Goal: Information Seeking & Learning: Check status

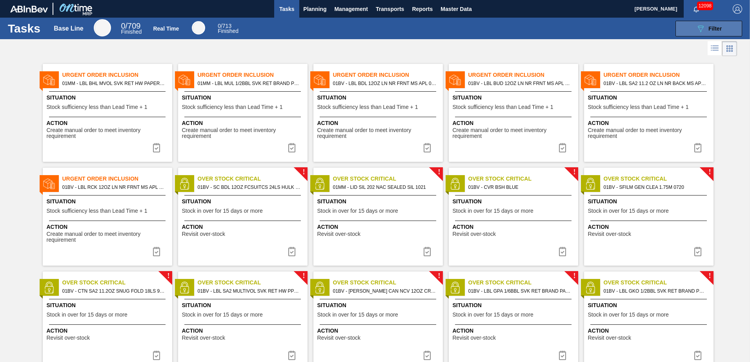
click at [709, 27] on span "Filter" at bounding box center [714, 28] width 13 height 6
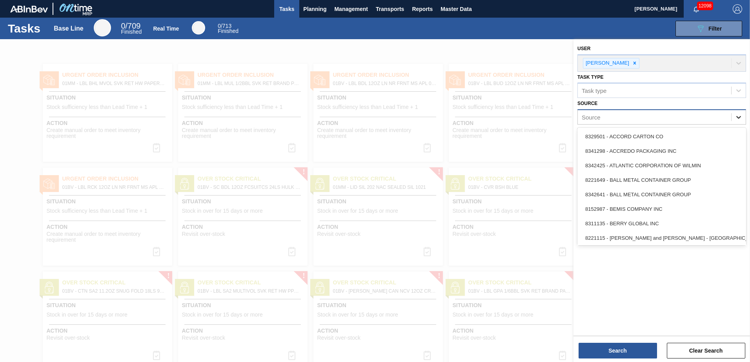
click at [739, 115] on icon at bounding box center [739, 117] width 8 height 8
click at [497, 145] on div at bounding box center [375, 220] width 750 height 362
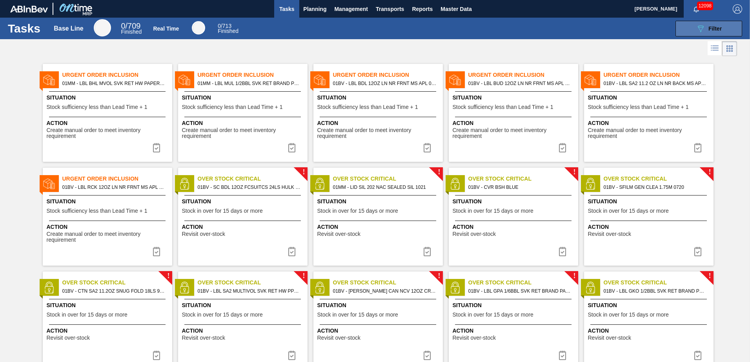
click at [700, 29] on icon "089F7B8B-B2A5-4AFE-B5C0-19BA573D28AC" at bounding box center [700, 28] width 9 height 9
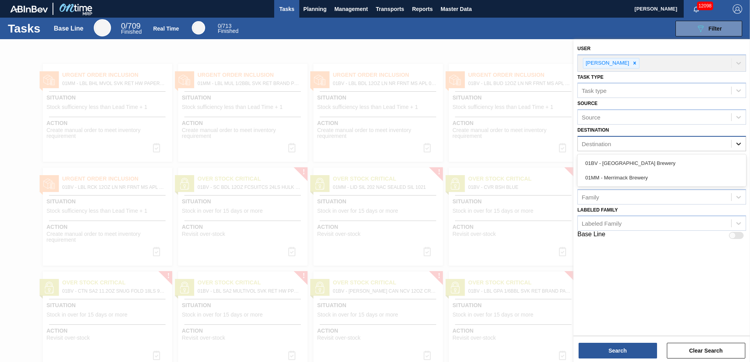
click at [741, 145] on icon at bounding box center [739, 144] width 8 height 8
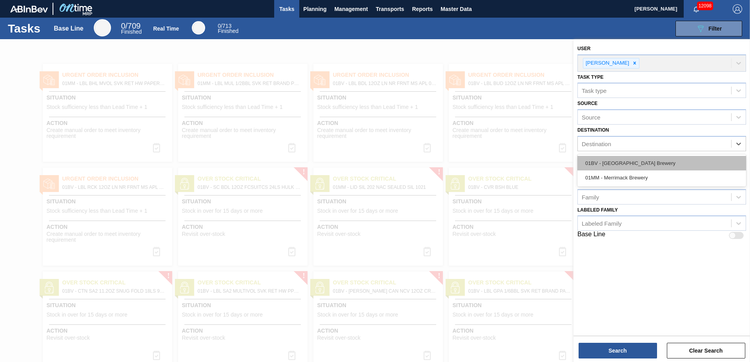
click at [647, 166] on div "01BV - [GEOGRAPHIC_DATA] Brewery" at bounding box center [661, 163] width 169 height 15
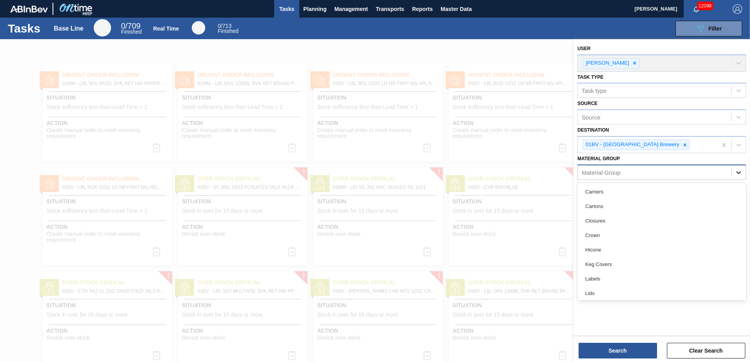
click at [740, 171] on icon at bounding box center [739, 173] width 8 height 8
click at [739, 172] on icon at bounding box center [739, 173] width 8 height 8
click at [735, 197] on icon at bounding box center [739, 199] width 8 height 8
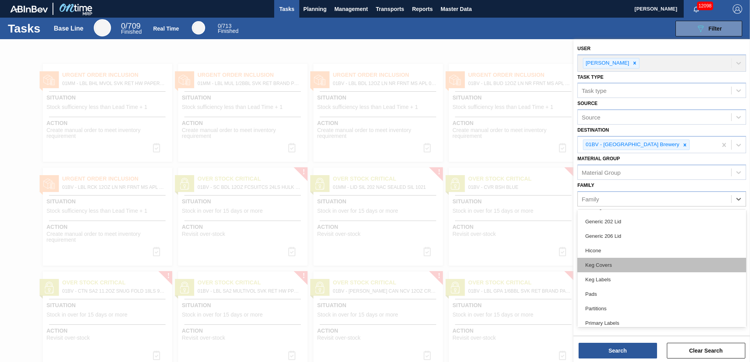
click at [619, 264] on div "Keg Covers" at bounding box center [661, 265] width 169 height 15
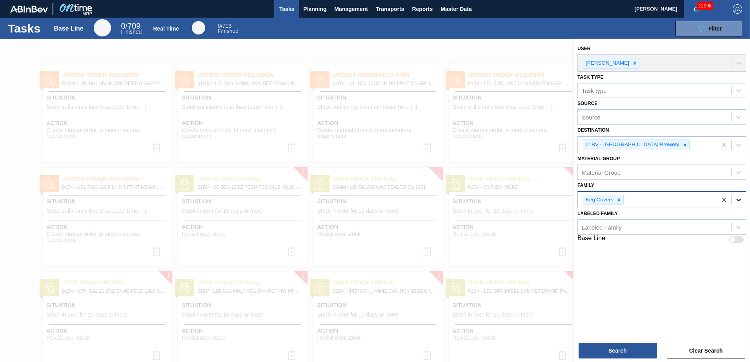
click at [738, 200] on icon at bounding box center [738, 200] width 5 height 3
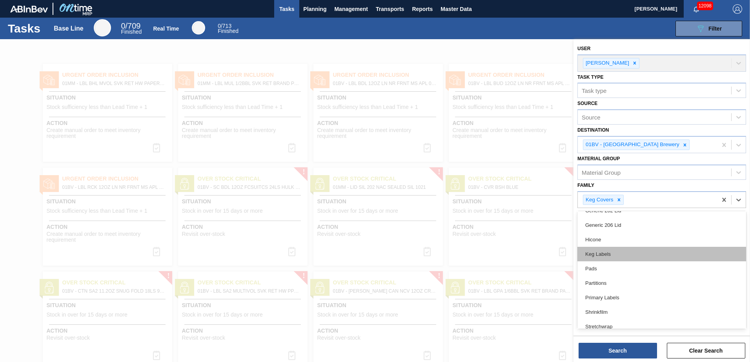
click at [604, 255] on div "Keg Labels" at bounding box center [661, 254] width 169 height 15
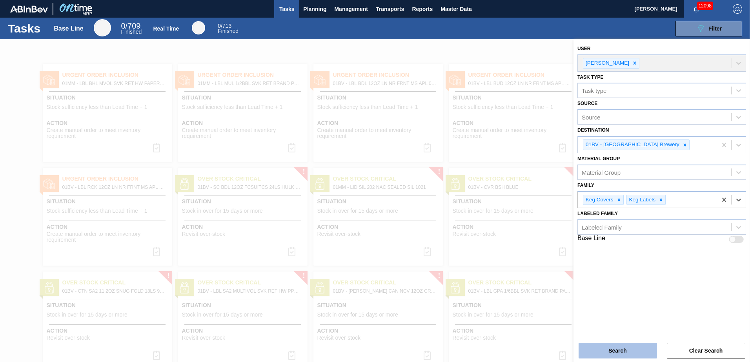
click at [616, 349] on button "Search" at bounding box center [618, 351] width 78 height 16
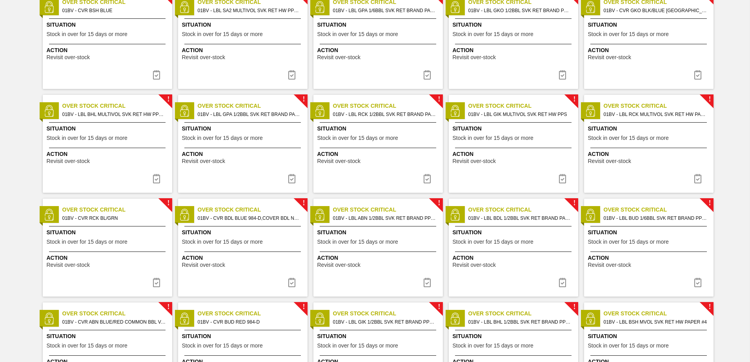
scroll to position [78, 0]
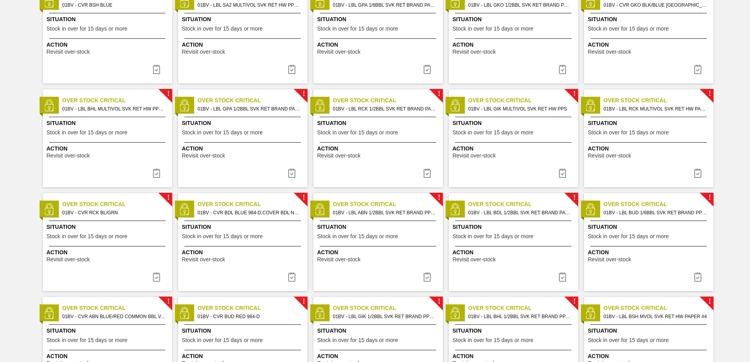
click at [628, 209] on span "01BV - LBL BUD 1/6BBL SVK RET BRAND PPS #4" at bounding box center [656, 213] width 104 height 9
checkbox input "true"
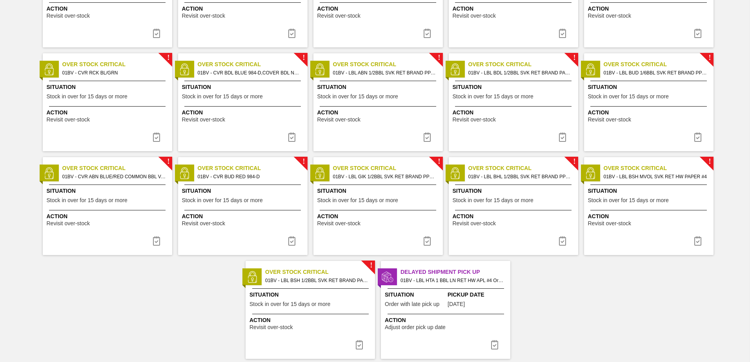
scroll to position [235, 0]
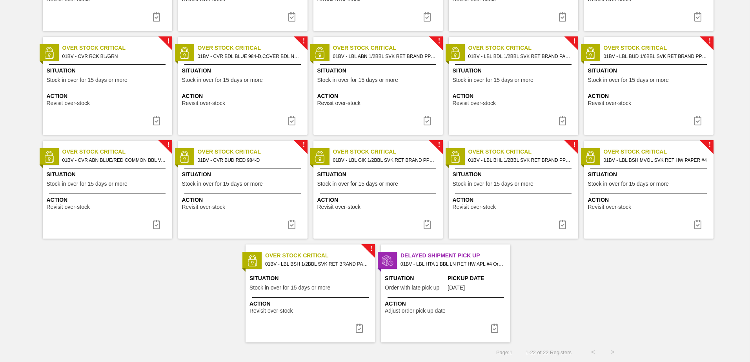
click at [439, 257] on span "Delayed Shipment Pick Up" at bounding box center [455, 256] width 110 height 8
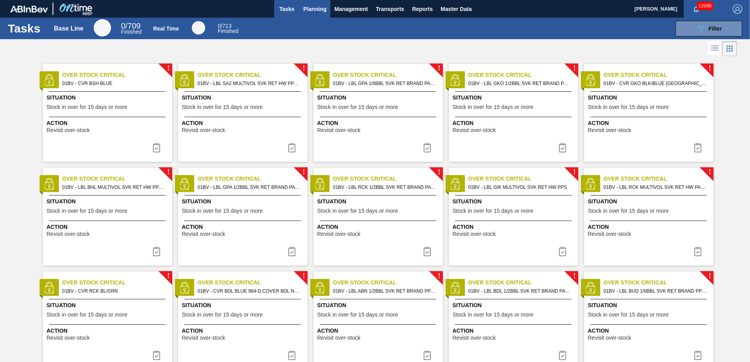
click at [304, 8] on span "Planning" at bounding box center [314, 8] width 23 height 9
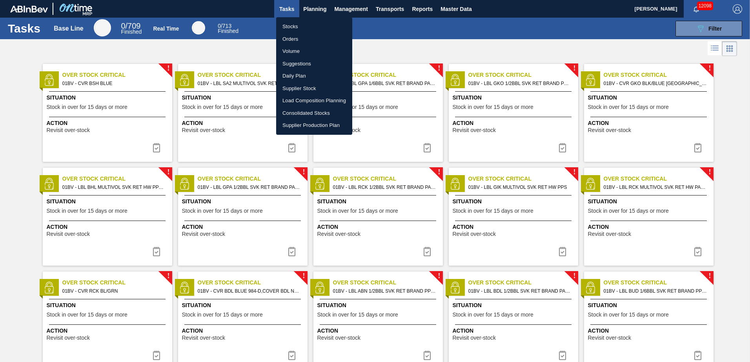
click at [288, 26] on li "Stocks" at bounding box center [314, 26] width 76 height 13
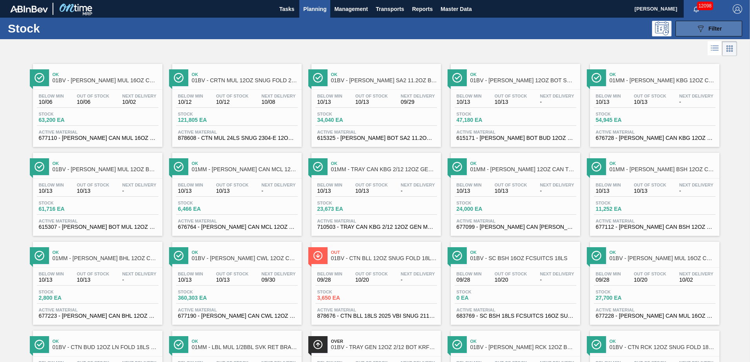
click at [706, 25] on div "089F7B8B-B2A5-4AFE-B5C0-19BA573D28AC Filter" at bounding box center [709, 28] width 26 height 9
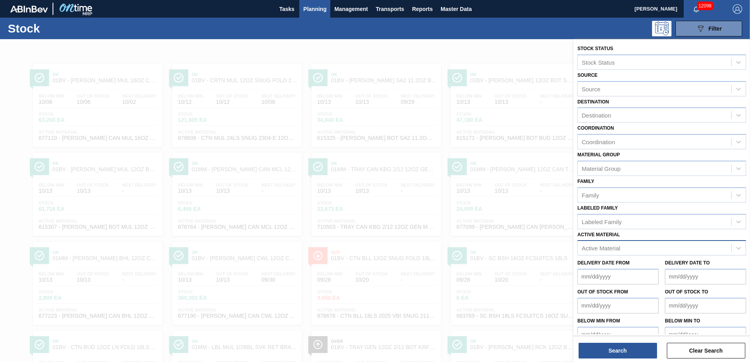
click at [637, 248] on div "Active Material" at bounding box center [654, 248] width 153 height 11
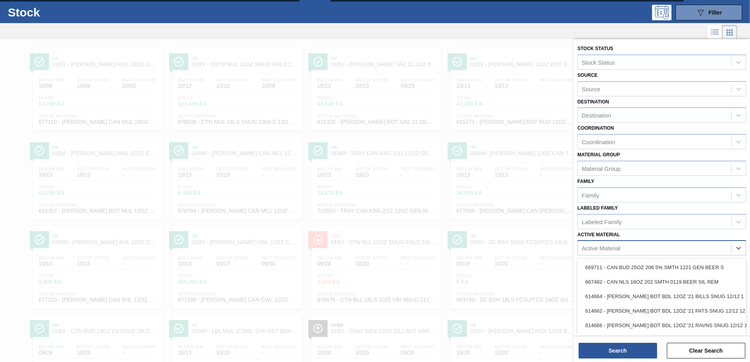
scroll to position [17, 0]
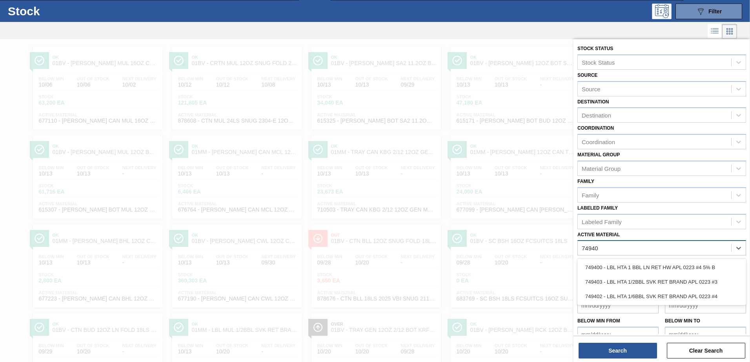
type Material "749402"
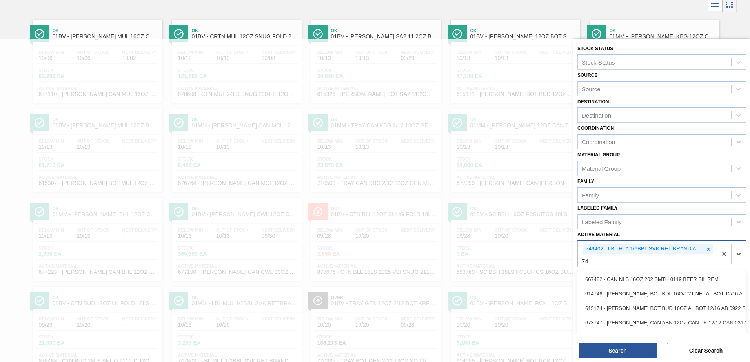
scroll to position [46, 0]
type Material "749403"
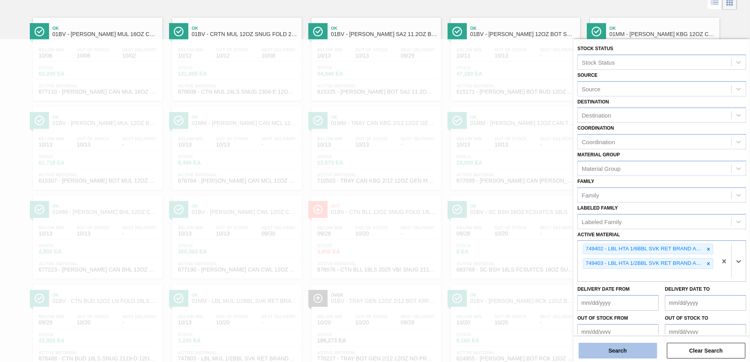
click at [620, 354] on button "Search" at bounding box center [618, 351] width 78 height 16
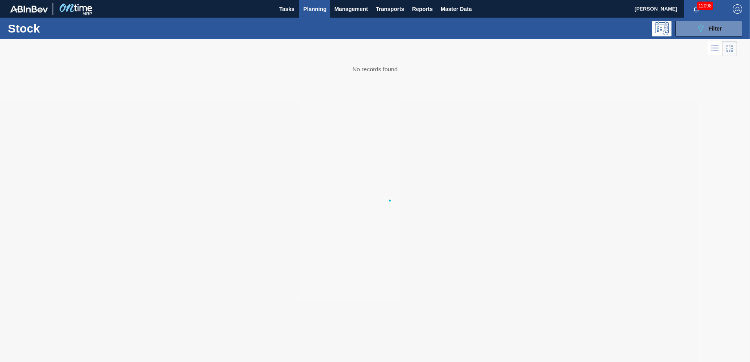
scroll to position [0, 0]
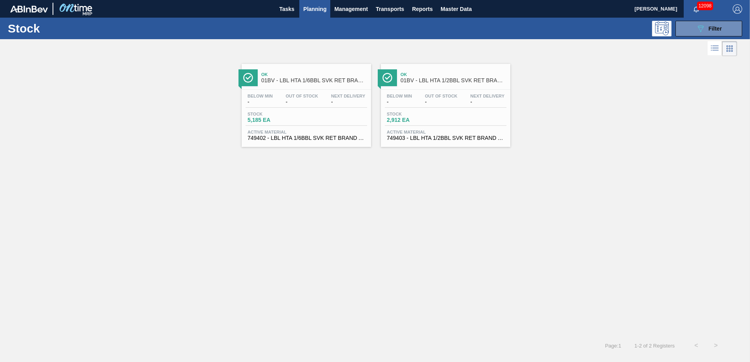
click at [294, 84] on div "Ok 01BV - LBL HTA 1/6BBL SVK RET BRAND APL #4" at bounding box center [314, 78] width 106 height 18
click at [431, 80] on span "01BV - LBL HTA 1/2BBL SVK RET BRAND APL #3" at bounding box center [453, 81] width 106 height 6
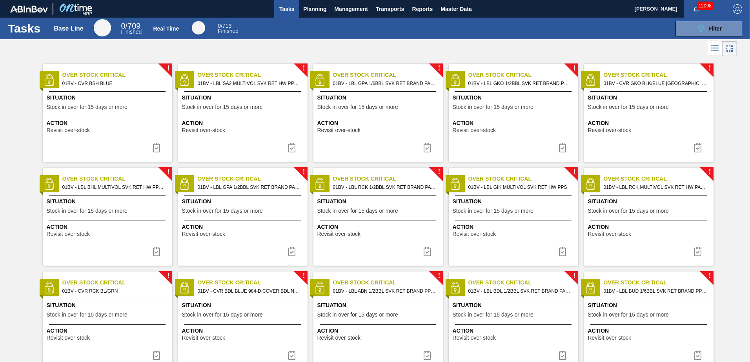
click at [85, 75] on span "Over Stock Critical" at bounding box center [117, 75] width 110 height 8
click at [239, 79] on span "01BV - LBL SA2 MULTIVOL SVK RET HW PPS #4" at bounding box center [250, 83] width 104 height 9
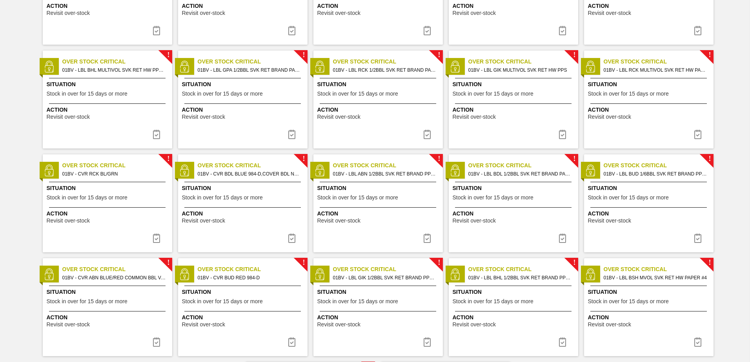
scroll to position [118, 0]
click at [641, 173] on span "01BV - LBL BUD 1/6BBL SVK RET BRAND PPS #4" at bounding box center [656, 173] width 104 height 9
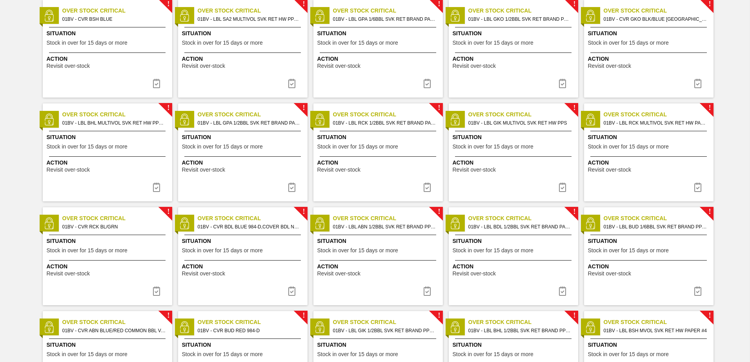
scroll to position [78, 0]
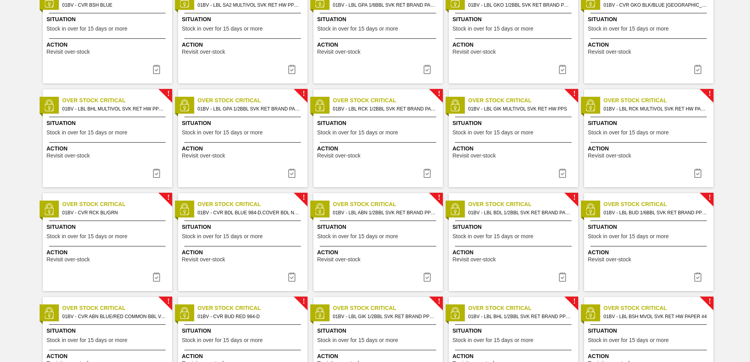
click at [498, 206] on span "Over Stock Critical" at bounding box center [523, 204] width 110 height 8
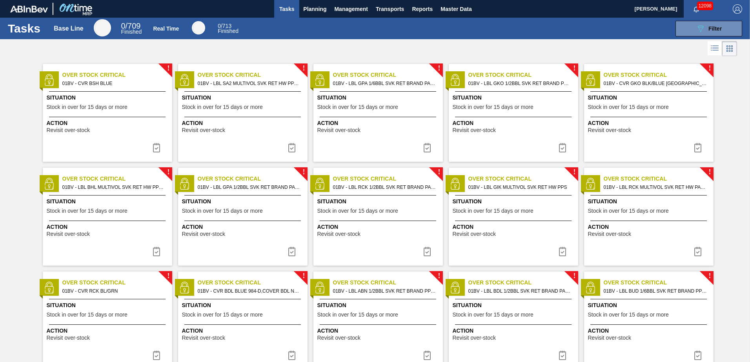
click at [633, 85] on span "01BV - CVR GKO BLK/BLUE [GEOGRAPHIC_DATA] KOLSCH" at bounding box center [656, 83] width 104 height 9
click at [321, 8] on span "Planning" at bounding box center [314, 8] width 23 height 9
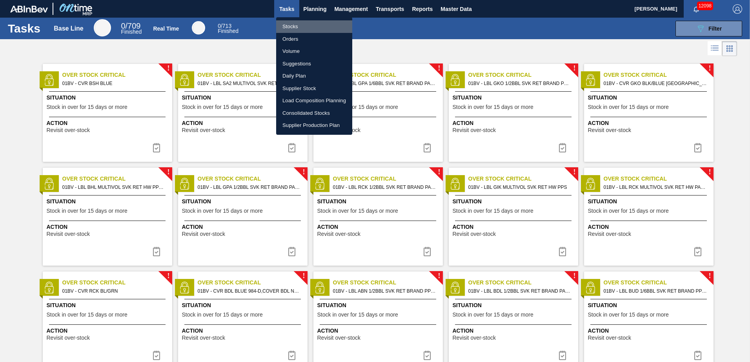
click at [287, 25] on li "Stocks" at bounding box center [314, 26] width 76 height 13
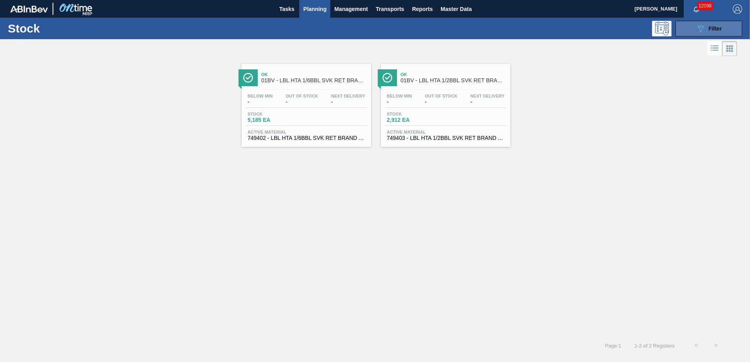
click at [712, 25] on span "Filter" at bounding box center [714, 28] width 13 height 6
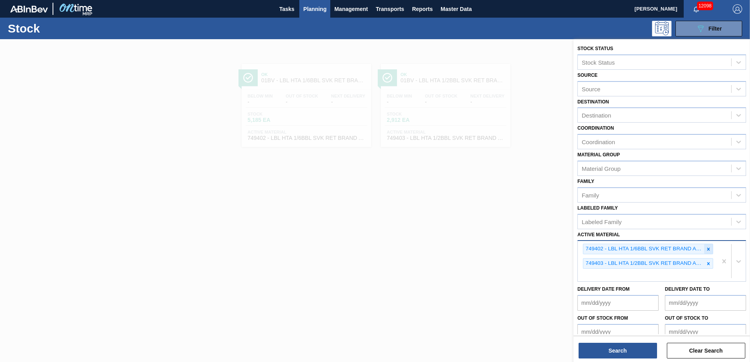
click at [707, 251] on icon at bounding box center [708, 249] width 3 height 3
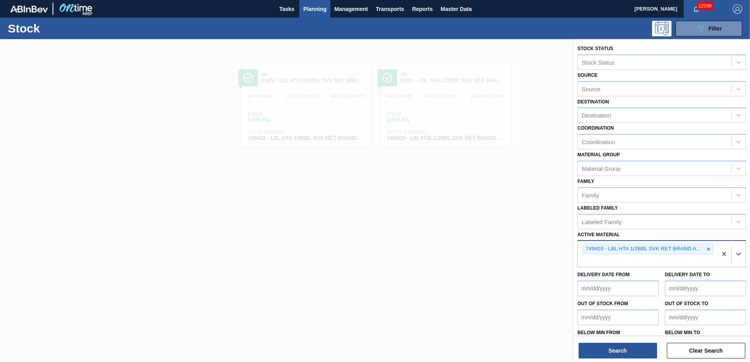
click at [706, 249] on icon at bounding box center [708, 249] width 5 height 5
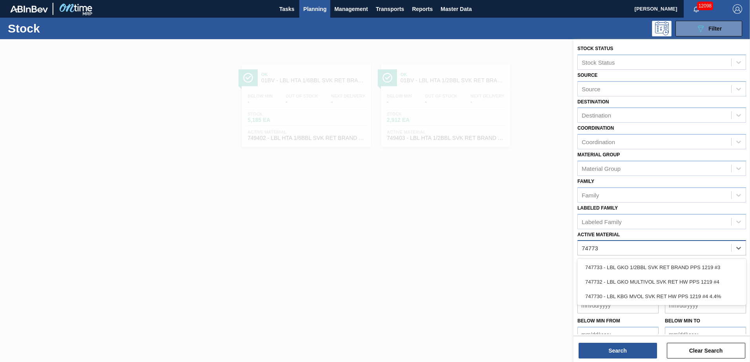
type Material "747732"
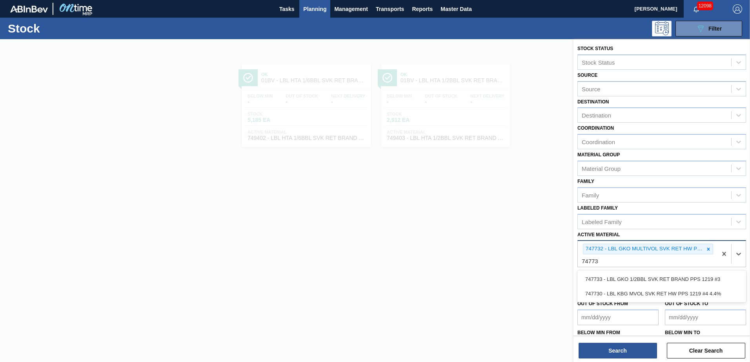
type Material "747733"
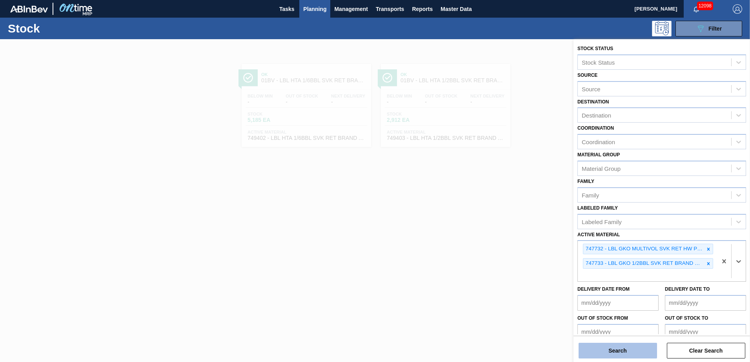
click at [610, 353] on button "Search" at bounding box center [618, 351] width 78 height 16
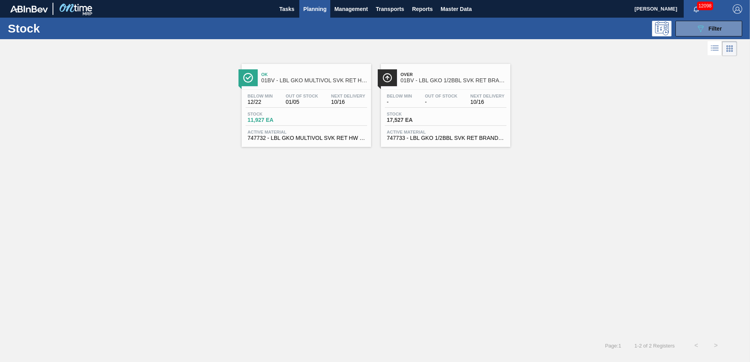
click at [293, 80] on span "01BV - LBL GKO MULTIVOL SVK RET HW PPS #4" at bounding box center [314, 81] width 106 height 6
click at [707, 26] on div "089F7B8B-B2A5-4AFE-B5C0-19BA573D28AC Filter" at bounding box center [709, 28] width 26 height 9
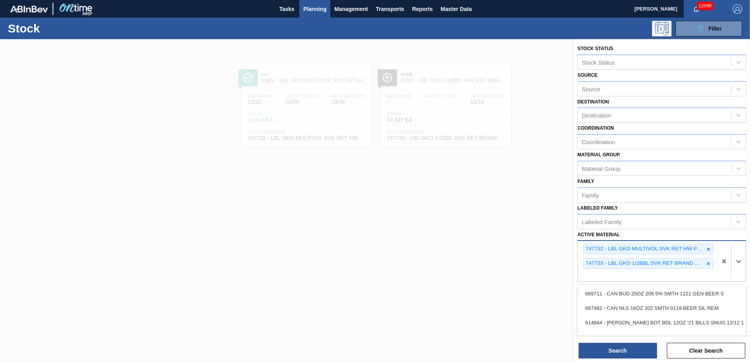
click at [610, 274] on div "747732 - LBL GKO MULTIVOL SVK RET HW PPS 1219 #4 747733 - LBL GKO 1/2BBL SVK RE…" at bounding box center [647, 261] width 139 height 40
type Material "745685"
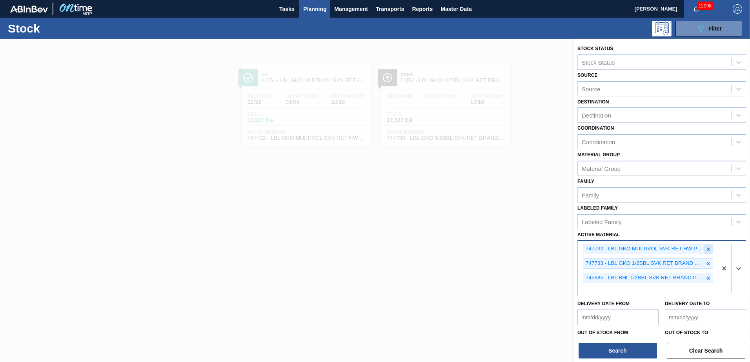
click at [706, 250] on icon at bounding box center [708, 249] width 5 height 5
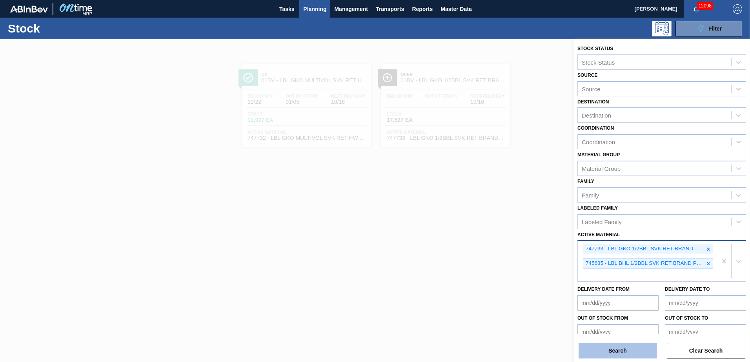
click at [627, 352] on button "Search" at bounding box center [618, 351] width 78 height 16
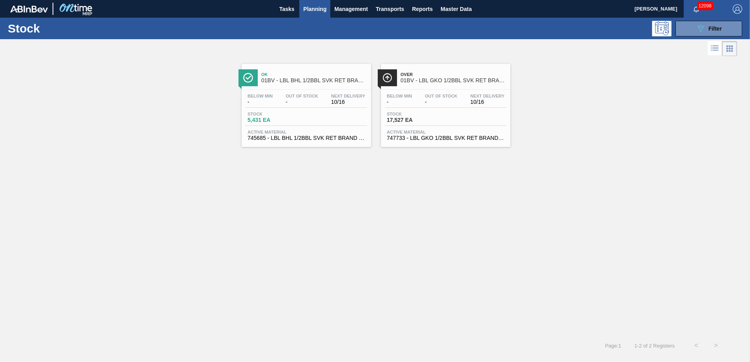
click at [296, 85] on div "Ok 01BV - LBL BHL 1/2BBL SVK RET BRAND PPS #3" at bounding box center [314, 78] width 106 height 18
click at [694, 26] on button "089F7B8B-B2A5-4AFE-B5C0-19BA573D28AC Filter" at bounding box center [708, 29] width 67 height 16
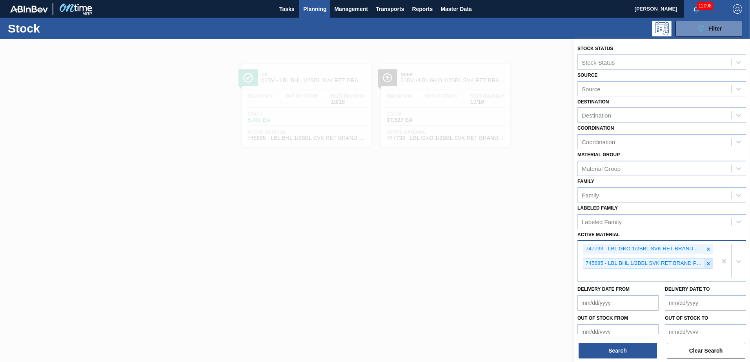
click at [709, 264] on icon at bounding box center [708, 263] width 5 height 5
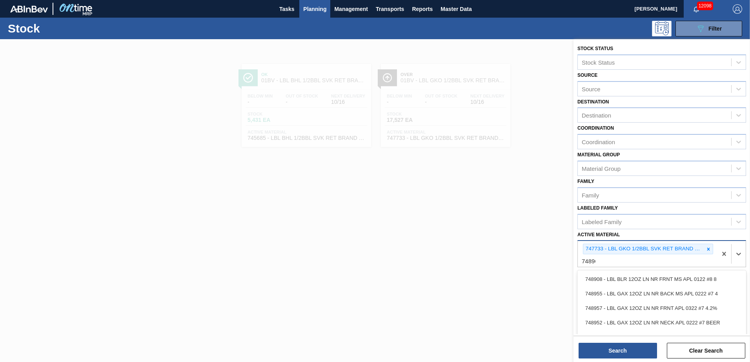
type Material "748969"
type Material "748968"
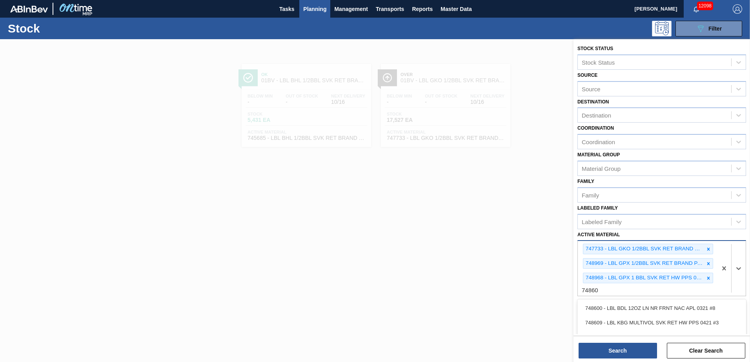
type Material "748605"
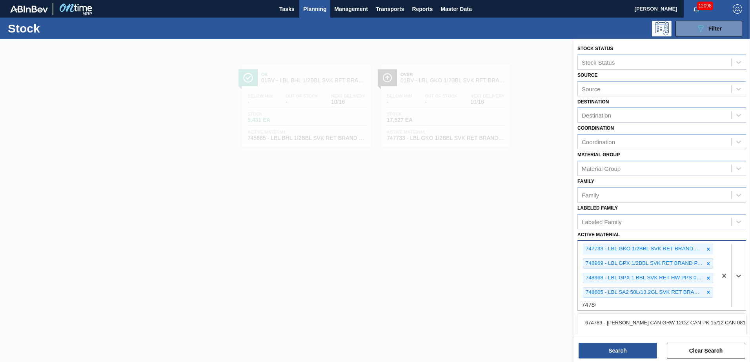
type Material "747866"
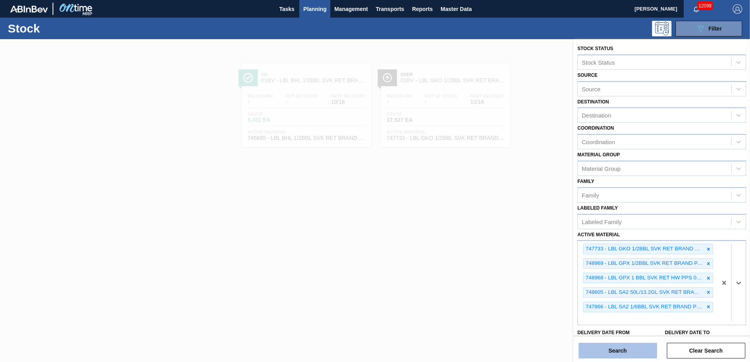
click at [624, 352] on button "Search" at bounding box center [618, 351] width 78 height 16
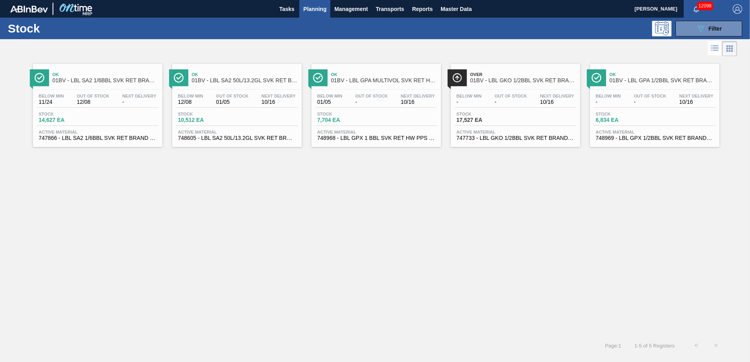
click at [626, 80] on span "01BV - LBL GPA 1/2BBL SVK RET BRAND PAPER #3" at bounding box center [663, 81] width 106 height 6
drag, startPoint x: 705, startPoint y: 33, endPoint x: 703, endPoint y: 40, distance: 6.7
click at [705, 33] on button "089F7B8B-B2A5-4AFE-B5C0-19BA573D28AC Filter" at bounding box center [708, 29] width 67 height 16
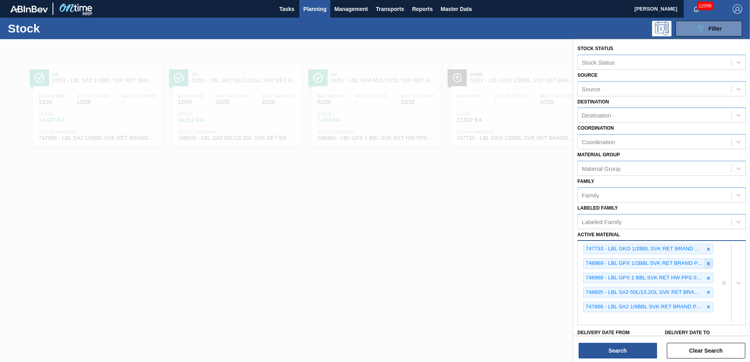
click at [707, 262] on icon at bounding box center [708, 263] width 5 height 5
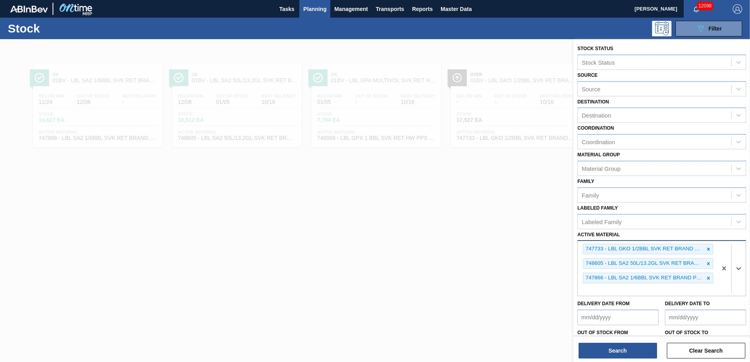
click at [707, 262] on icon at bounding box center [708, 263] width 5 height 5
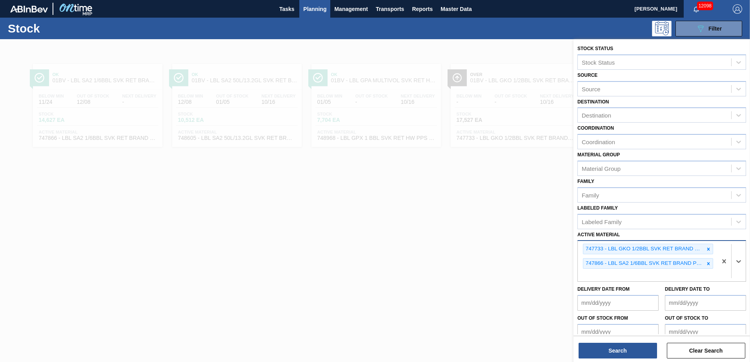
click at [707, 262] on icon at bounding box center [708, 263] width 5 height 5
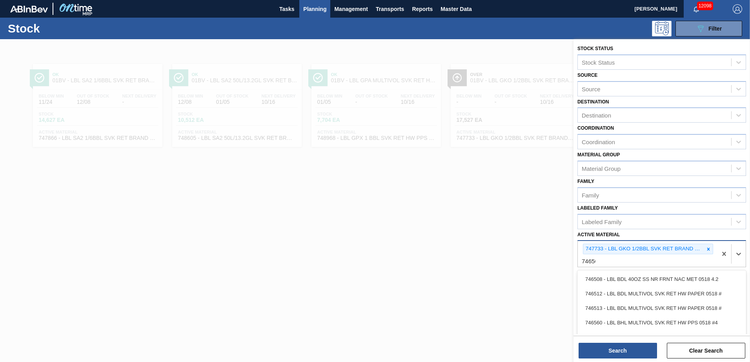
type Material "746560"
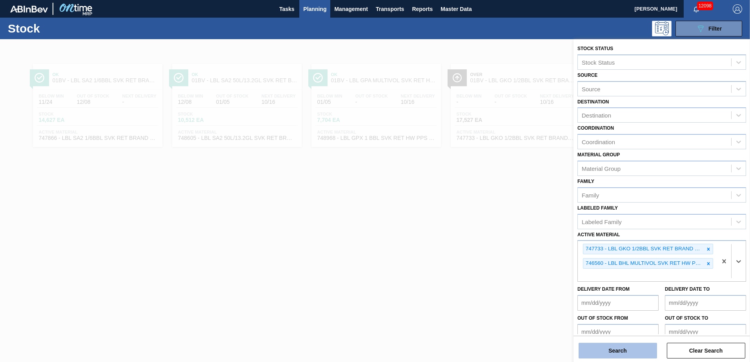
click at [618, 350] on button "Search" at bounding box center [618, 351] width 78 height 16
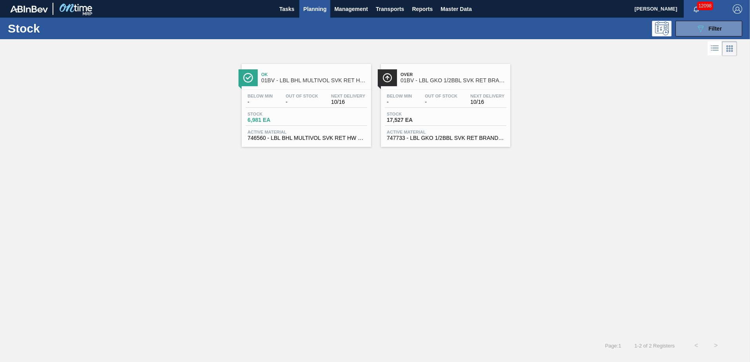
click at [296, 94] on span "Out Of Stock" at bounding box center [302, 96] width 33 height 5
click at [432, 71] on div "Over 01BV - LBL GKO 1/2BBL SVK RET BRAND PPS #3" at bounding box center [453, 78] width 106 height 18
click at [703, 25] on icon "089F7B8B-B2A5-4AFE-B5C0-19BA573D28AC" at bounding box center [700, 28] width 9 height 9
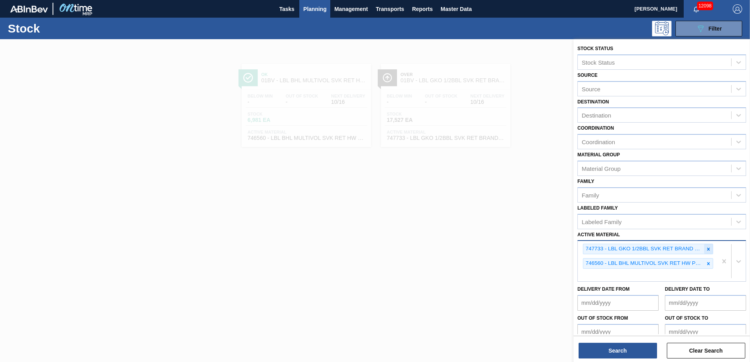
click at [708, 248] on icon at bounding box center [708, 249] width 5 height 5
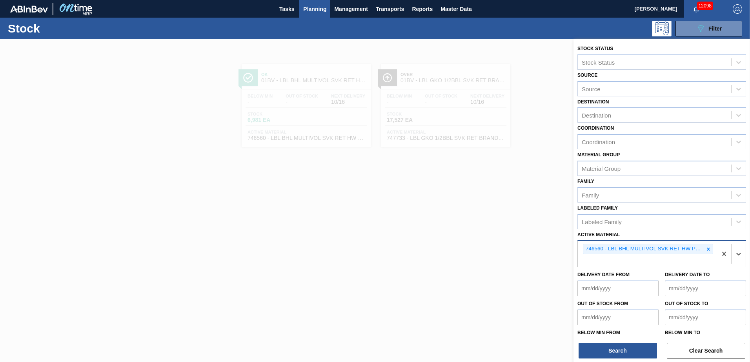
click at [708, 248] on icon at bounding box center [708, 249] width 5 height 5
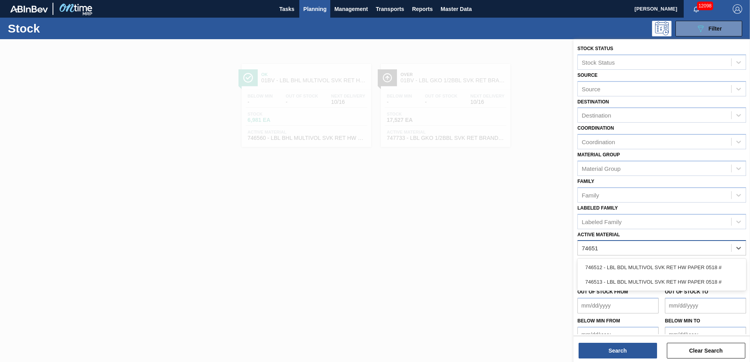
type Material "746513"
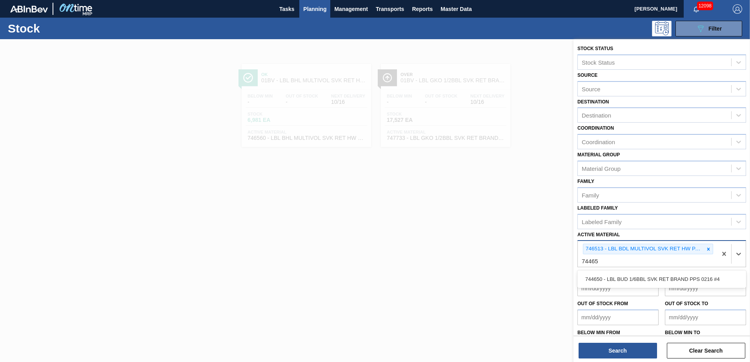
type Material "744650"
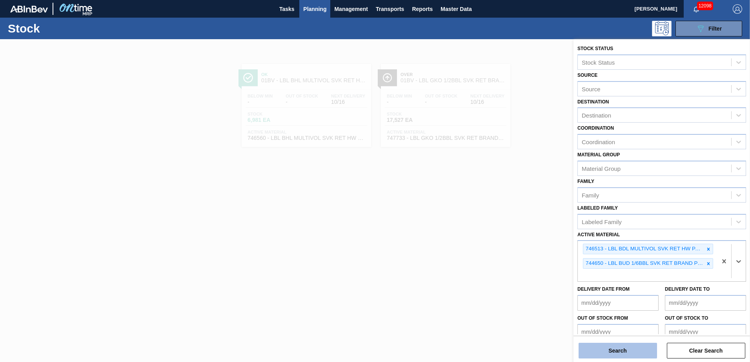
click at [620, 354] on button "Search" at bounding box center [618, 351] width 78 height 16
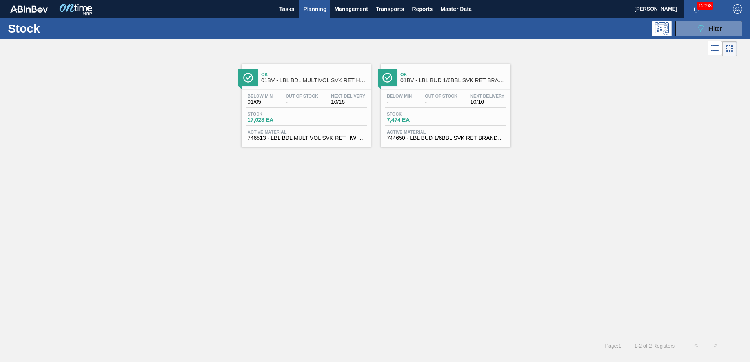
click at [309, 74] on span "Ok" at bounding box center [314, 74] width 106 height 5
